Goal: Find contact information: Find contact information

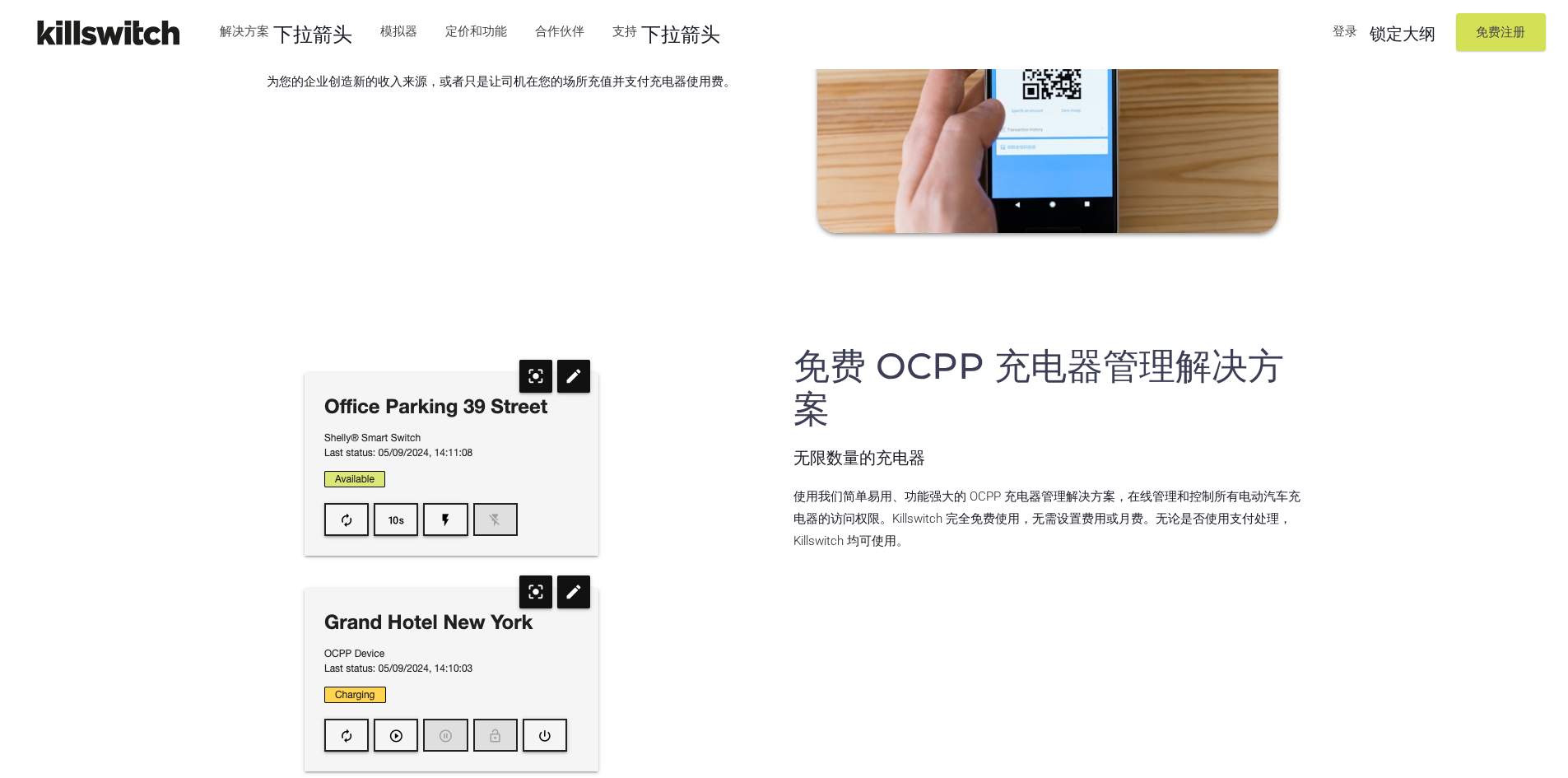
scroll to position [5471, 0]
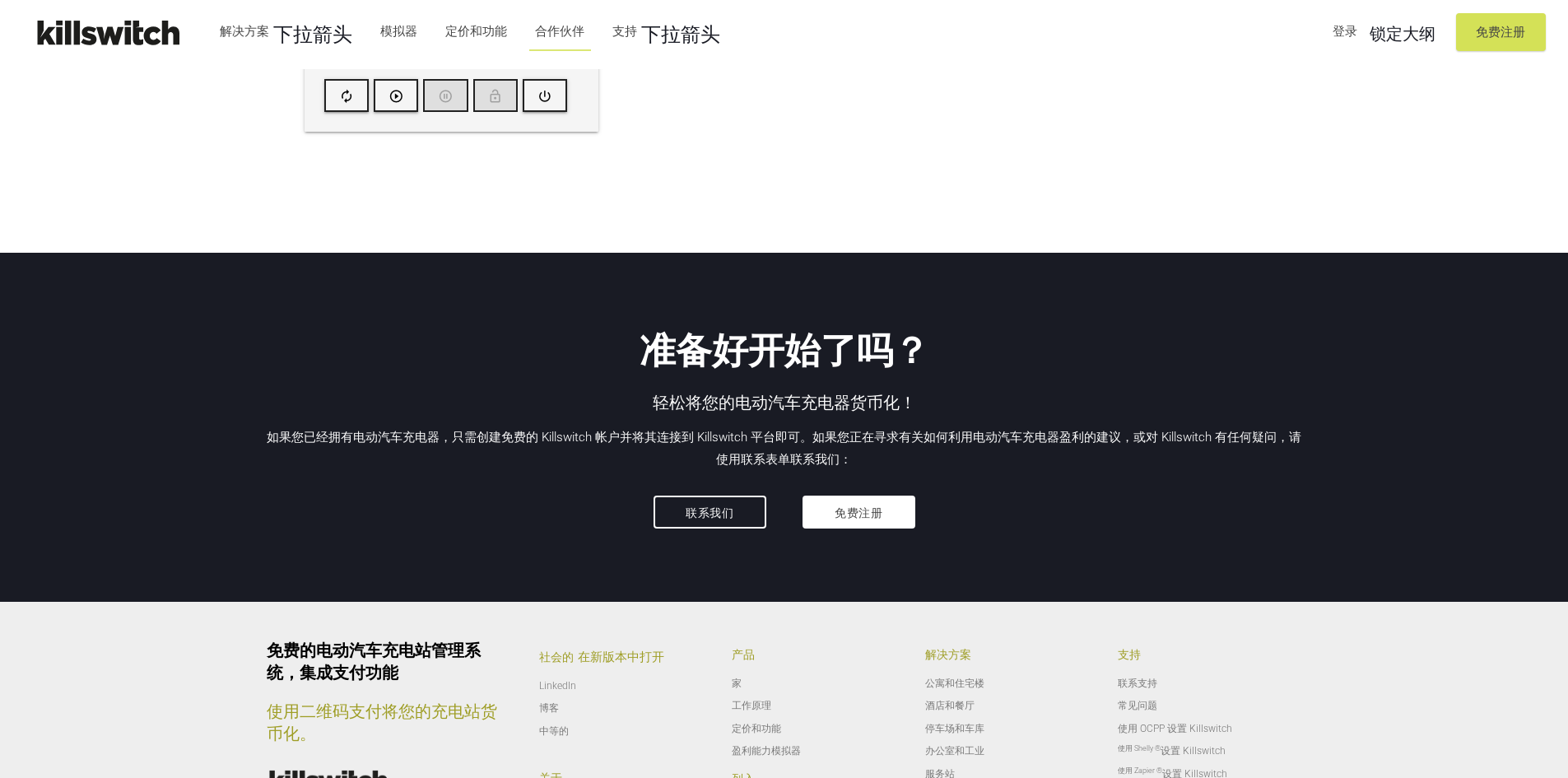
click at [563, 41] on link "合作伙伴" at bounding box center [559, 31] width 65 height 43
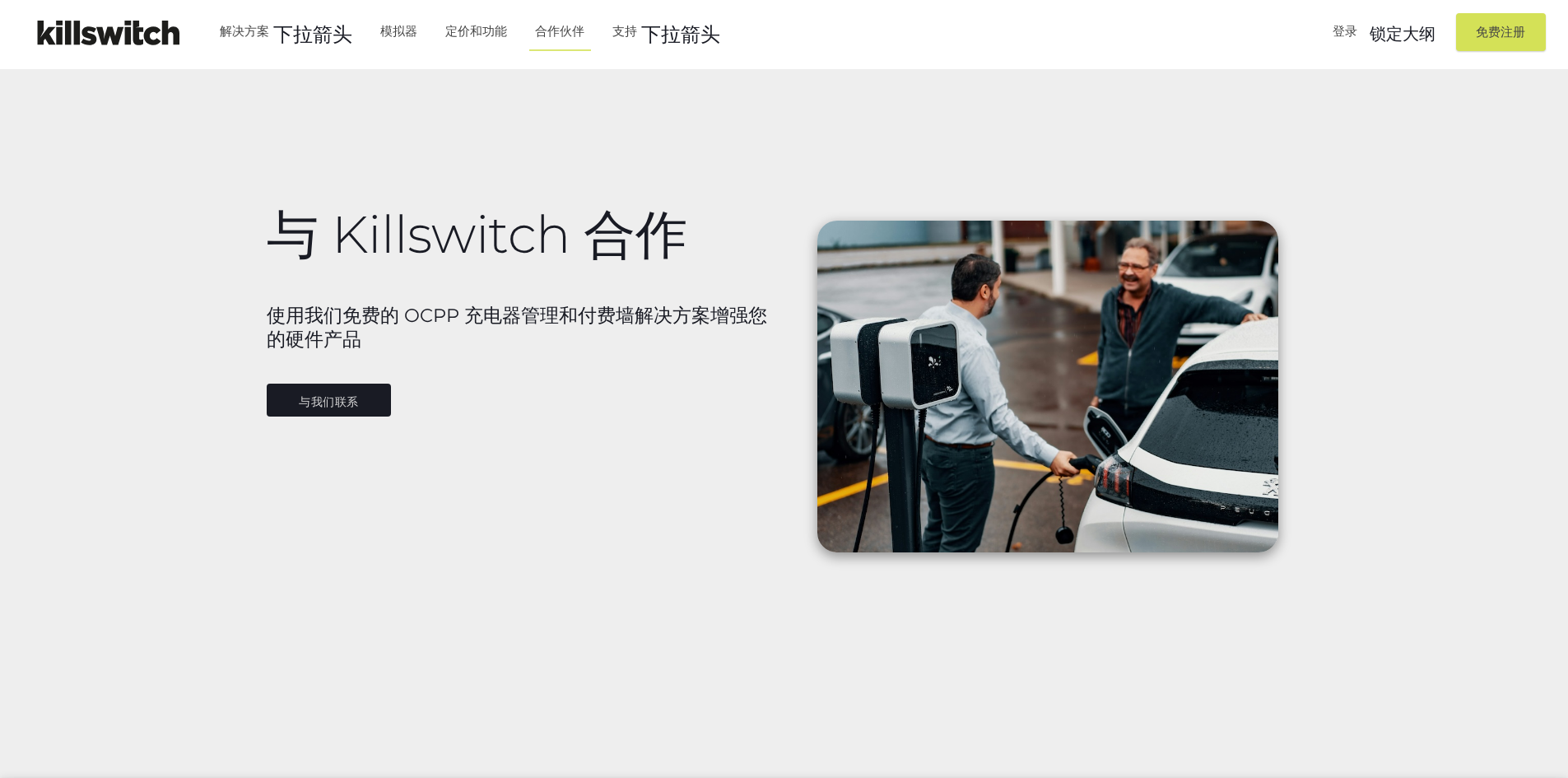
click at [318, 394] on font "与我们联系" at bounding box center [329, 400] width 60 height 13
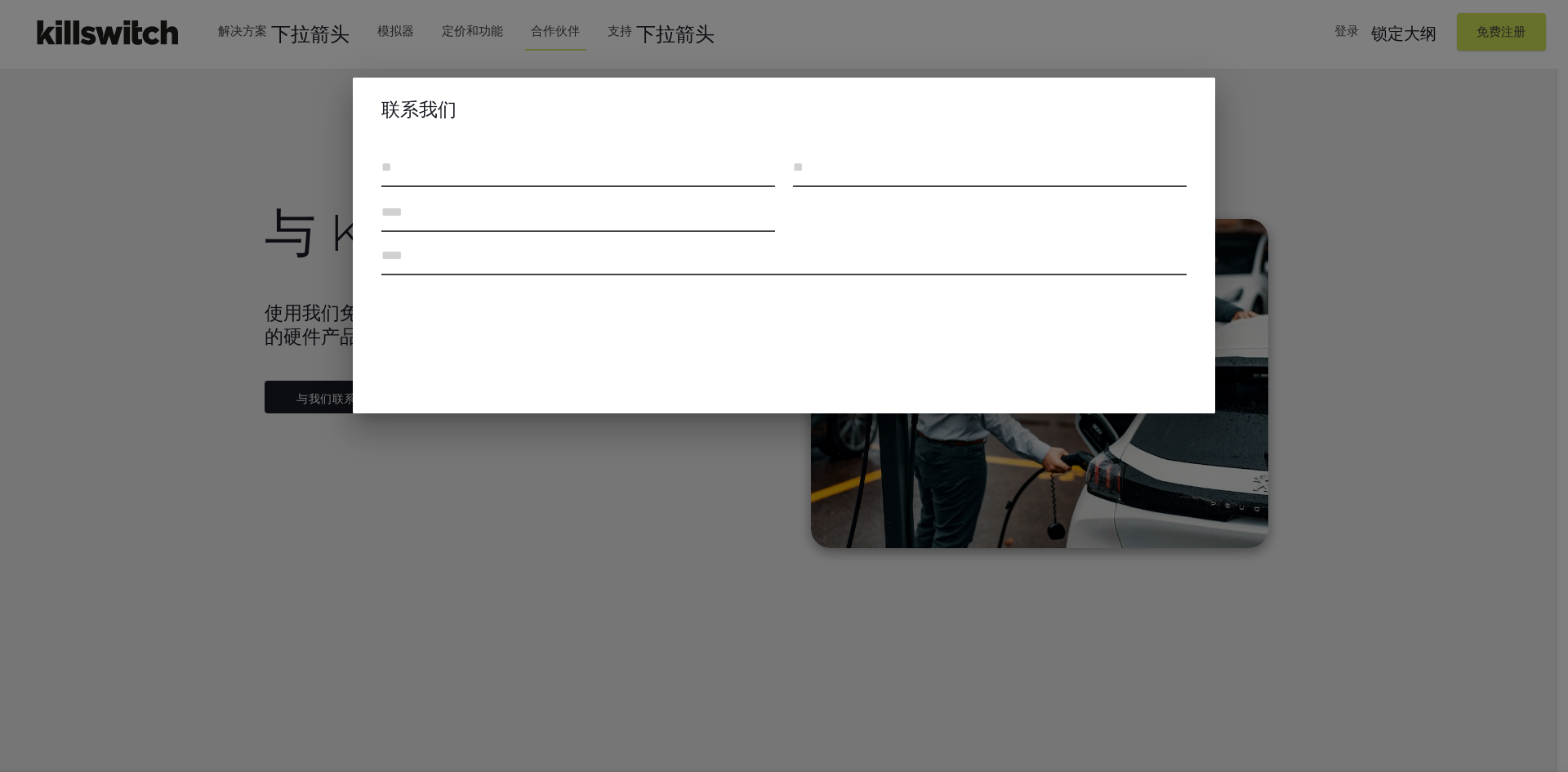
click at [272, 610] on div at bounding box center [784, 289] width 1568 height 964
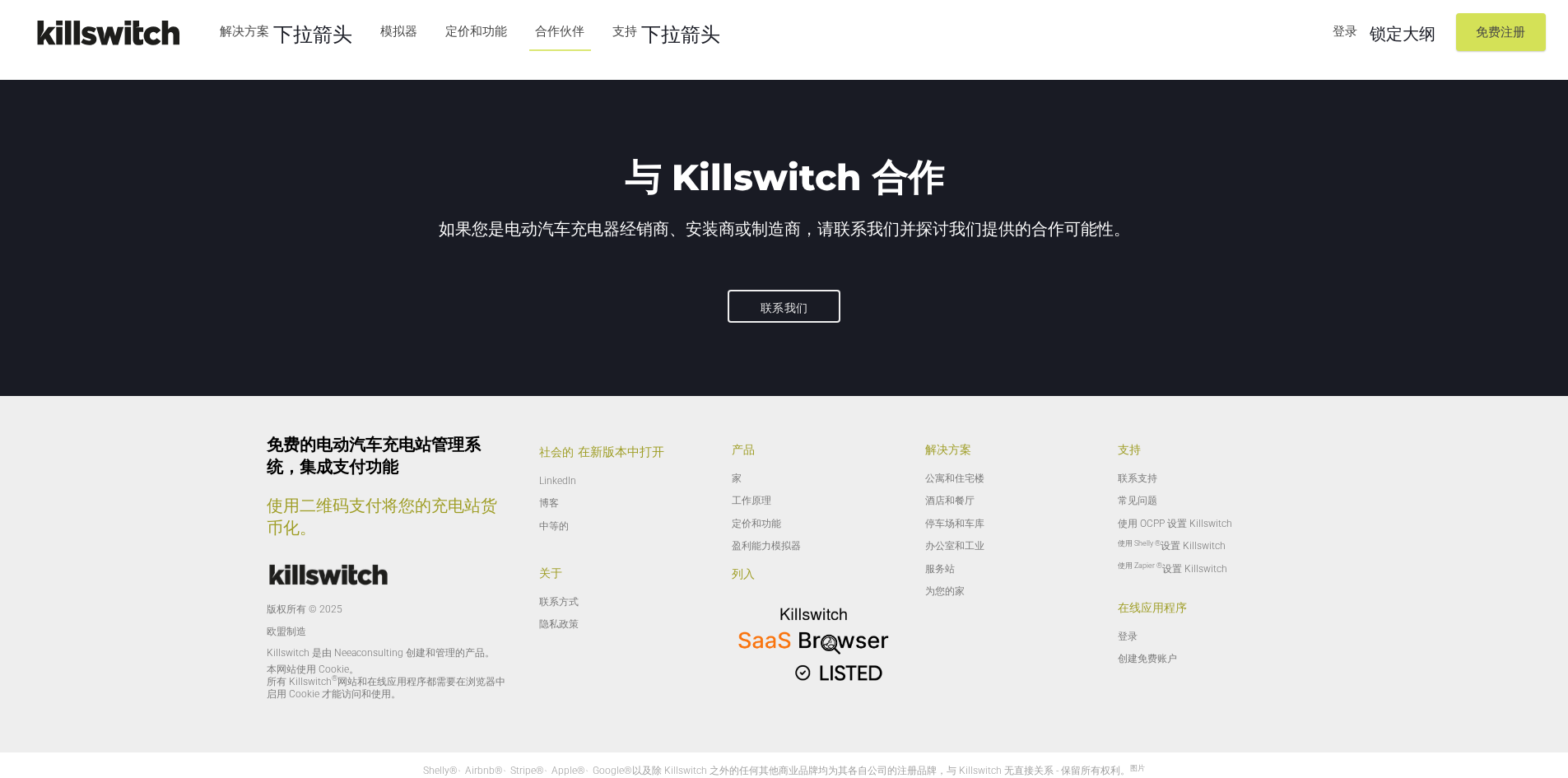
scroll to position [2196, 0]
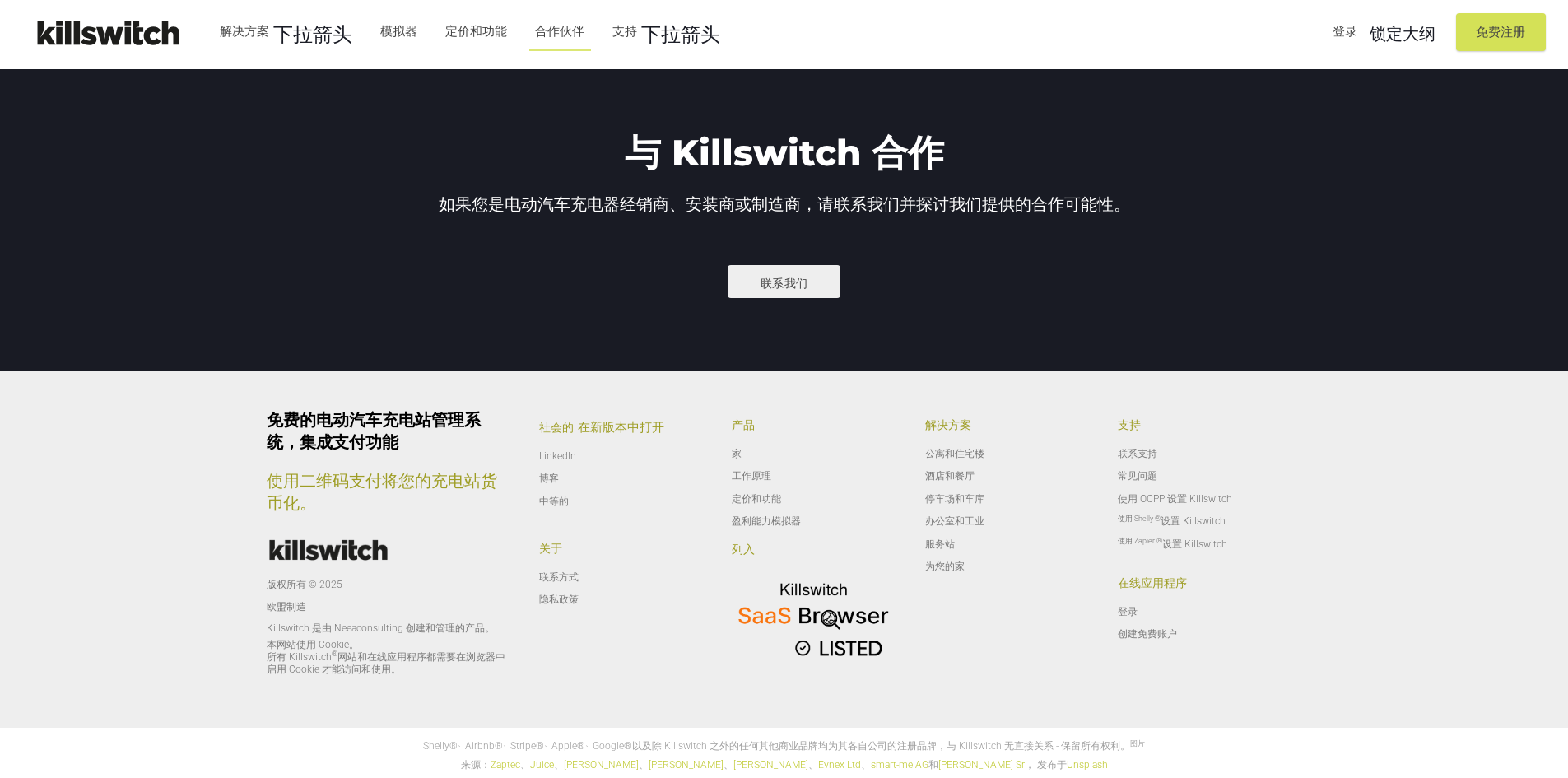
click at [791, 282] on font "联系我们" at bounding box center [784, 283] width 48 height 13
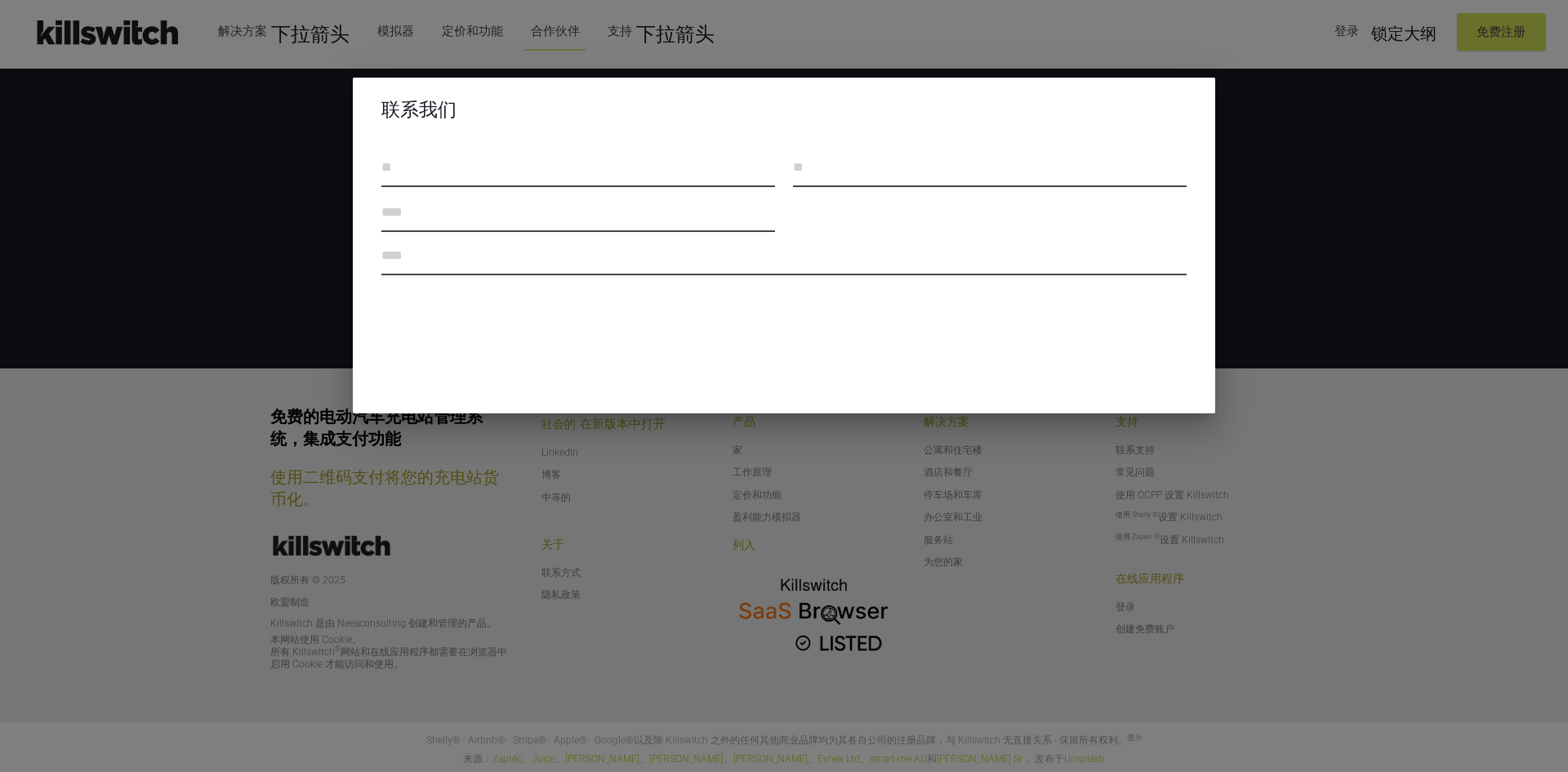
click at [1426, 356] on div at bounding box center [784, 289] width 1568 height 964
